Goal: Find specific page/section: Find specific page/section

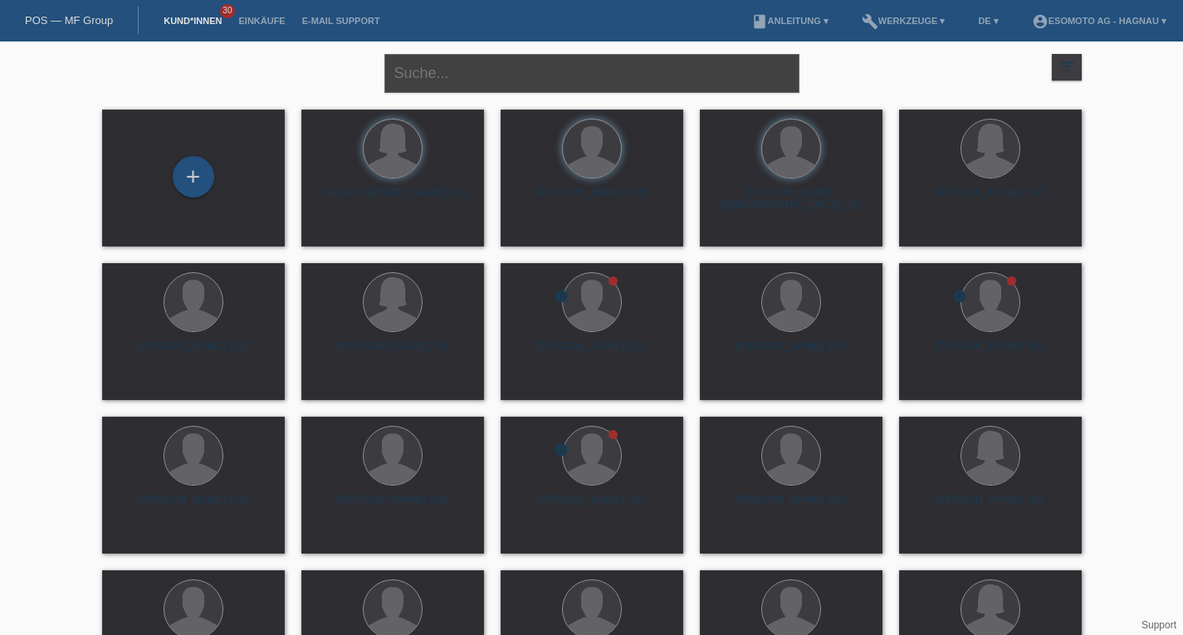
click at [475, 74] on input "text" at bounding box center [591, 73] width 415 height 39
type input "[PERSON_NAME]"
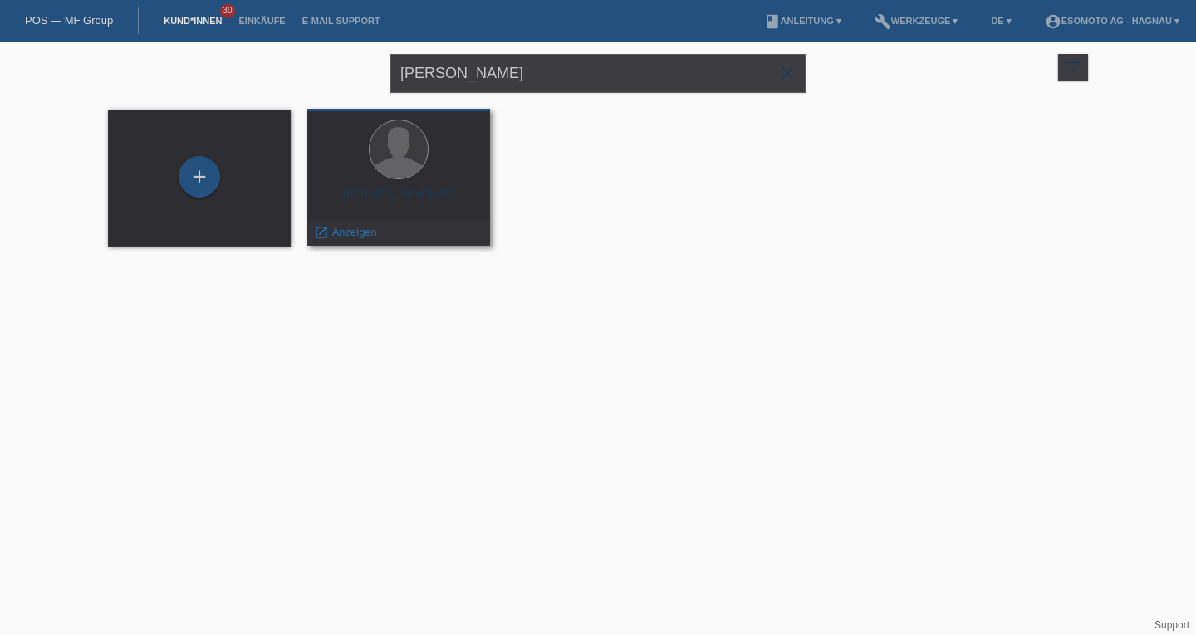
click at [374, 170] on div at bounding box center [398, 151] width 156 height 62
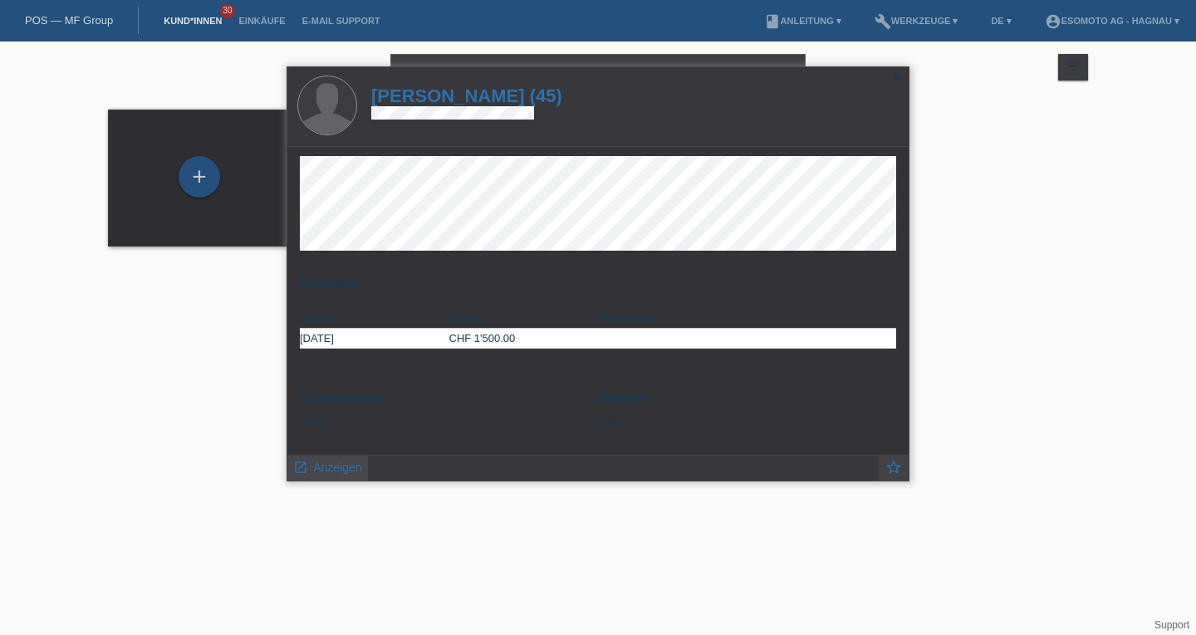
click at [344, 470] on span "Anzeigen" at bounding box center [337, 467] width 48 height 13
